Goal: Use online tool/utility: Utilize a website feature to perform a specific function

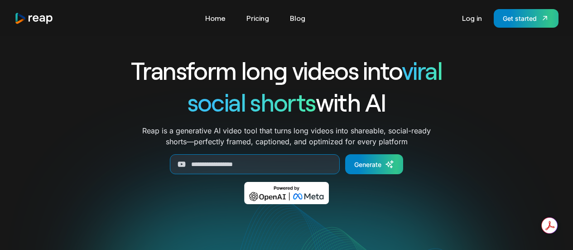
click at [269, 170] on input "Generate Form" at bounding box center [255, 164] width 170 height 20
click at [392, 159] on link "Generate" at bounding box center [374, 164] width 58 height 20
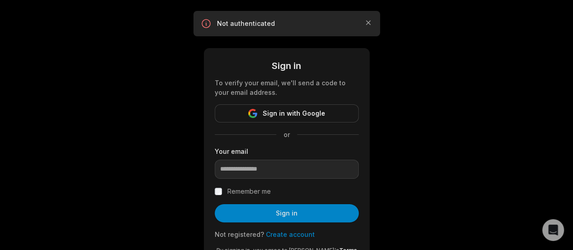
click at [299, 102] on form "Sign in To verify your email, we'll send a code to your email address. Sign in …" at bounding box center [287, 160] width 144 height 203
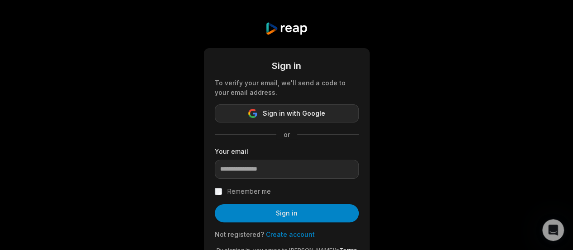
drag, startPoint x: 309, startPoint y: 106, endPoint x: 312, endPoint y: 111, distance: 5.5
click at [309, 107] on button "Sign in with Google" at bounding box center [287, 113] width 144 height 18
click at [336, 116] on button "Sign in with Google" at bounding box center [287, 113] width 144 height 18
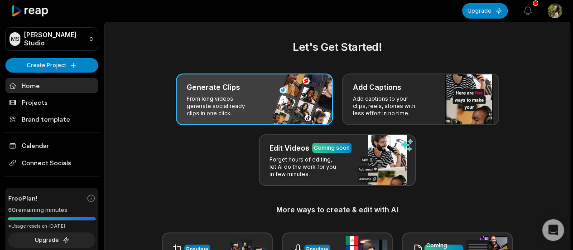
click at [254, 84] on div "Generate Clips" at bounding box center [254, 87] width 135 height 11
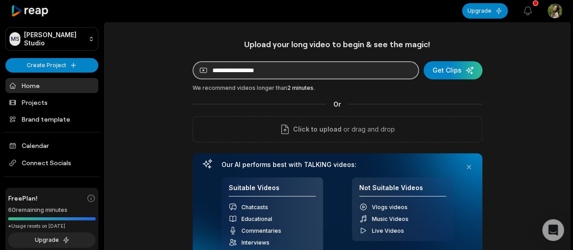
click at [276, 73] on input at bounding box center [305, 70] width 226 height 18
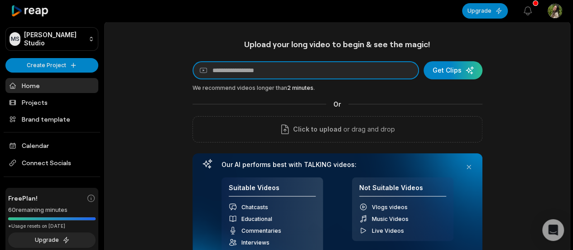
paste input "**********"
type input "**********"
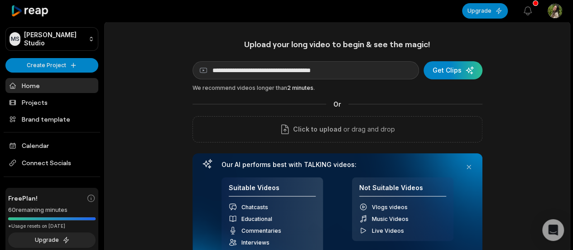
click at [454, 79] on div "submit" at bounding box center [452, 70] width 59 height 18
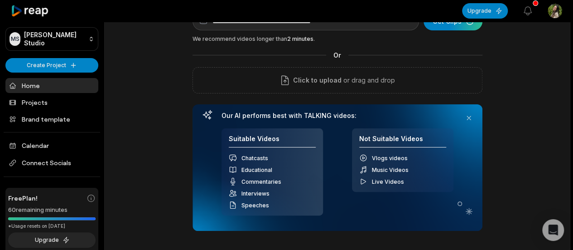
scroll to position [91, 0]
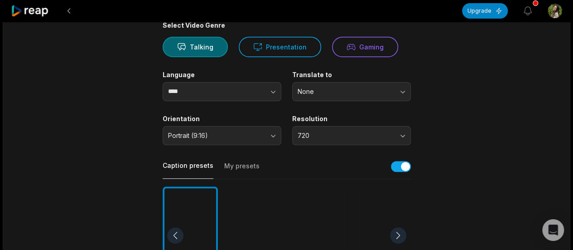
scroll to position [91, 0]
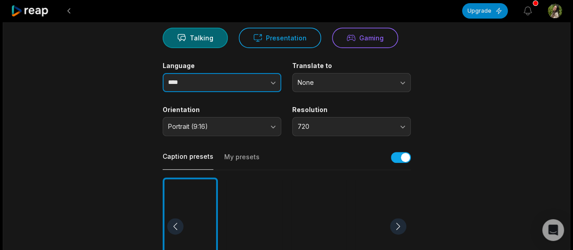
click at [261, 79] on button "button" at bounding box center [255, 82] width 52 height 19
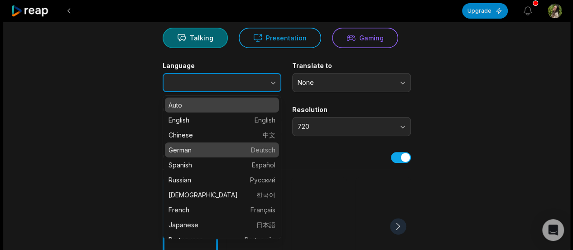
scroll to position [45, 0]
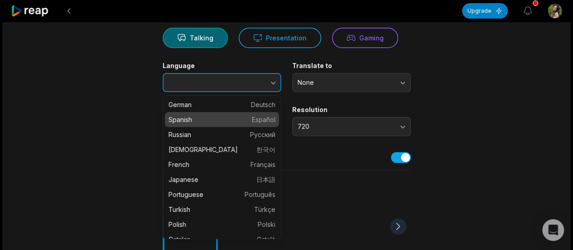
type input "*******"
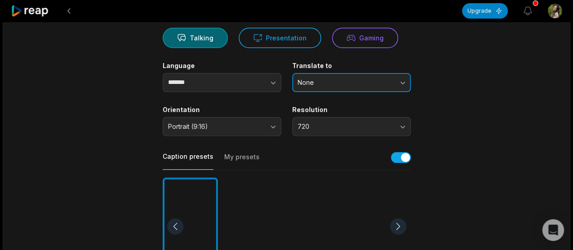
click at [374, 90] on button "None" at bounding box center [351, 82] width 119 height 19
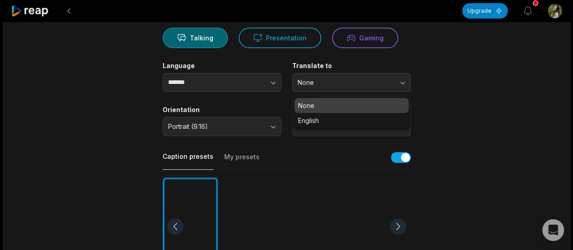
click at [386, 108] on p "None" at bounding box center [351, 106] width 107 height 10
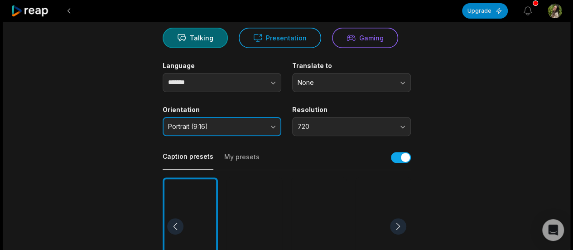
click at [241, 130] on button "Portrait (9:16)" at bounding box center [222, 126] width 119 height 19
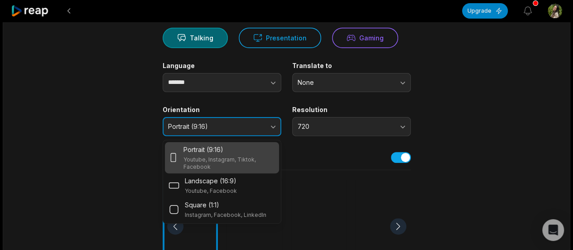
click at [241, 130] on button "Portrait (9:16)" at bounding box center [222, 126] width 119 height 19
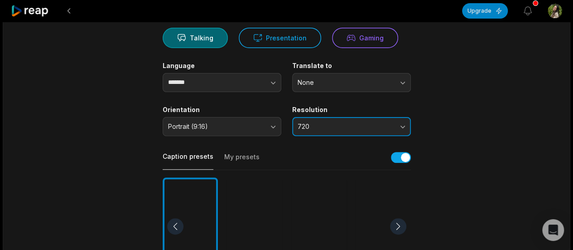
click at [330, 130] on button "720" at bounding box center [351, 126] width 119 height 19
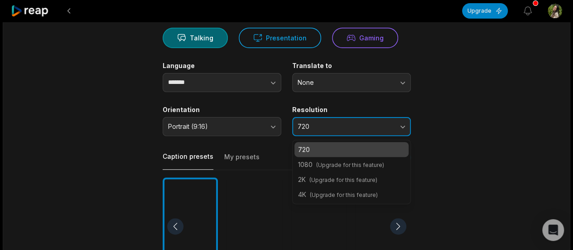
click at [330, 130] on button "720" at bounding box center [351, 126] width 119 height 19
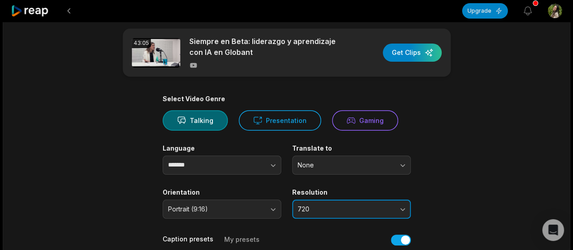
scroll to position [0, 0]
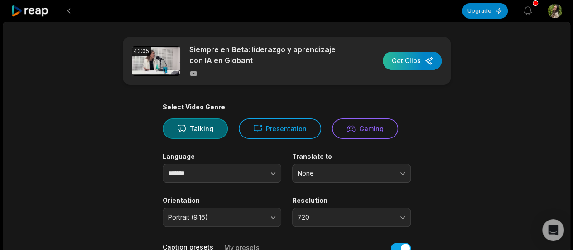
click at [406, 55] on div "button" at bounding box center [412, 61] width 59 height 18
